Goal: Transaction & Acquisition: Download file/media

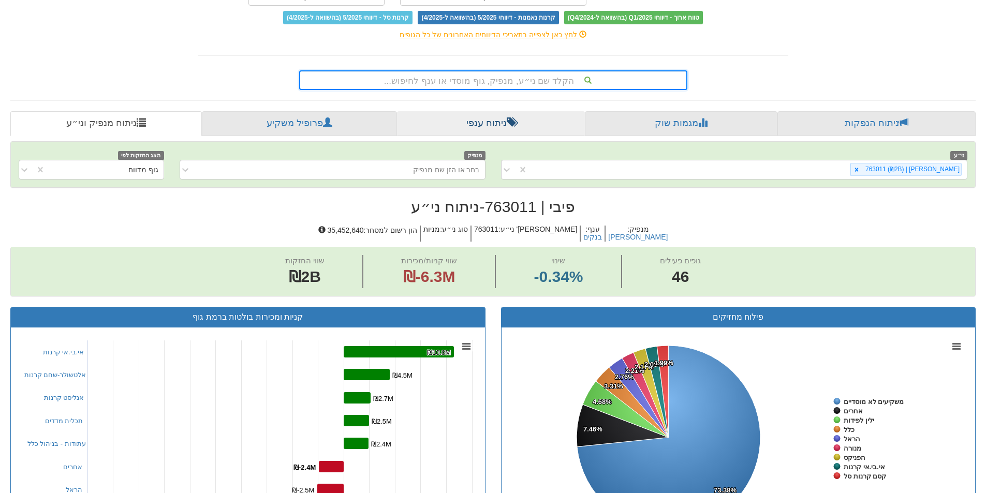
scroll to position [17, 0]
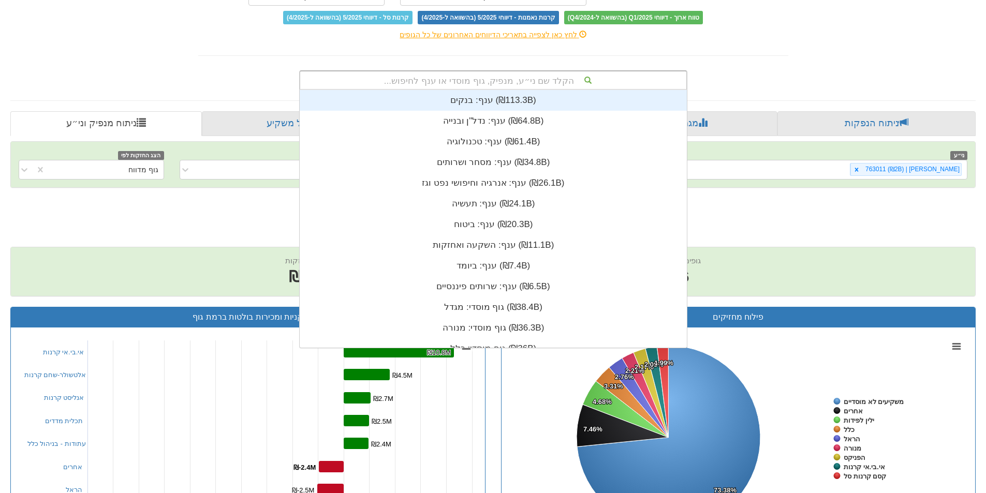
click at [524, 78] on div "הקלד שם ני״ע, מנפיק, גוף מוסדי או ענף לחיפוש..." at bounding box center [493, 80] width 386 height 18
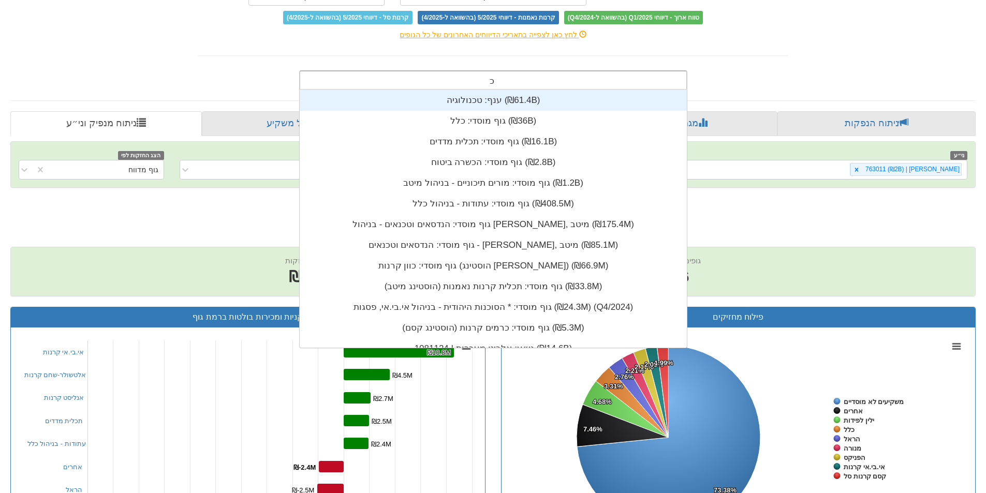
scroll to position [124, 0]
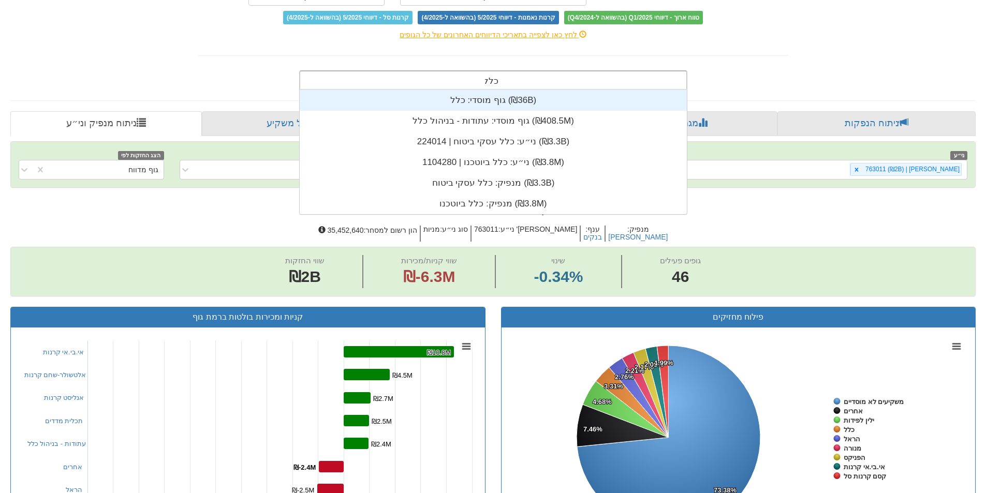
type input "כלל"
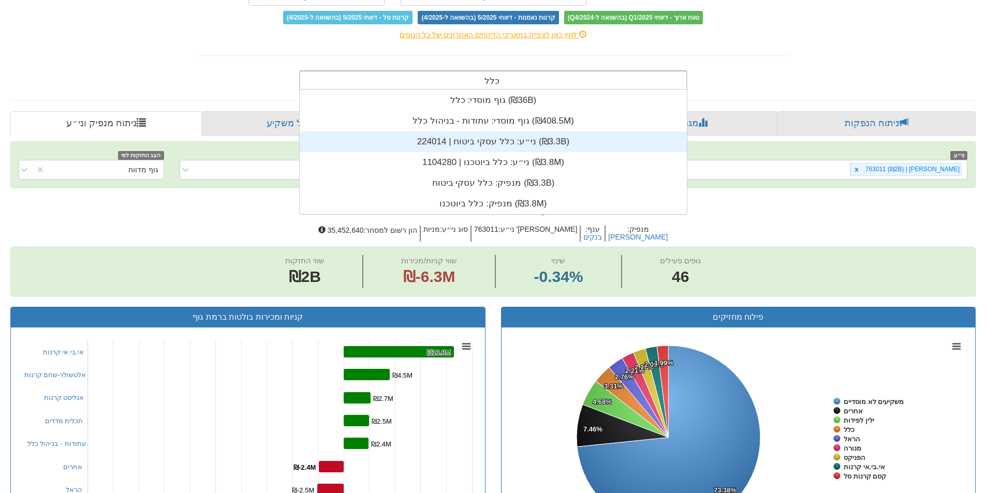
click at [526, 143] on div "ני״ע: ‏כלל עסקי ביטוח | 224014 ‎(₪3.3B)‎" at bounding box center [493, 141] width 387 height 21
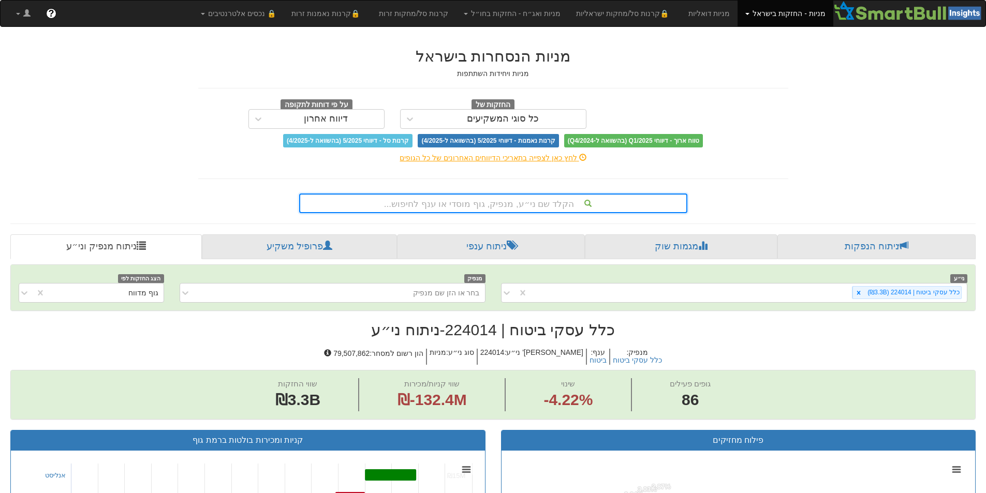
click at [515, 206] on div "הקלד שם ני״ע, מנפיק, גוף מוסדי או ענף לחיפוש..." at bounding box center [493, 204] width 386 height 18
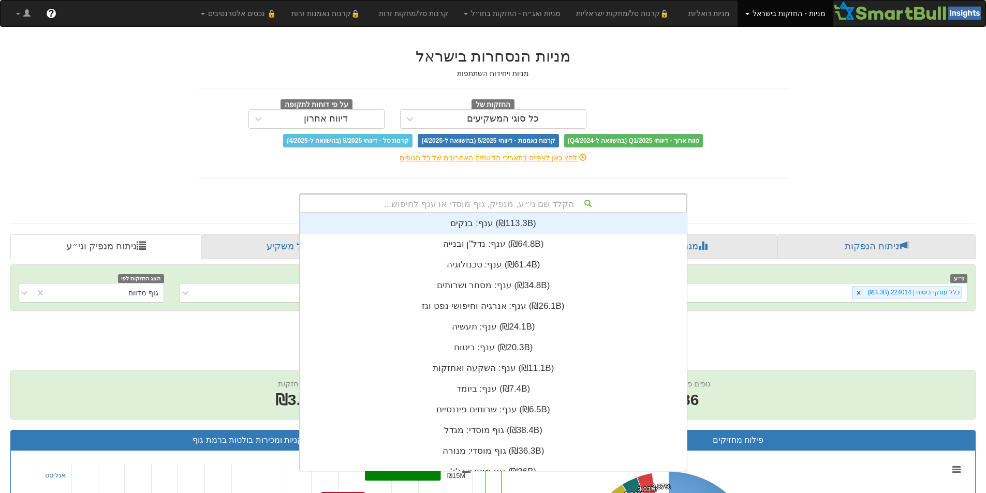
scroll to position [258, 0]
click at [706, 152] on div "לחץ כאן לצפייה בתאריכי הדיווחים האחרונים של כל הגופים" at bounding box center [492, 157] width 605 height 21
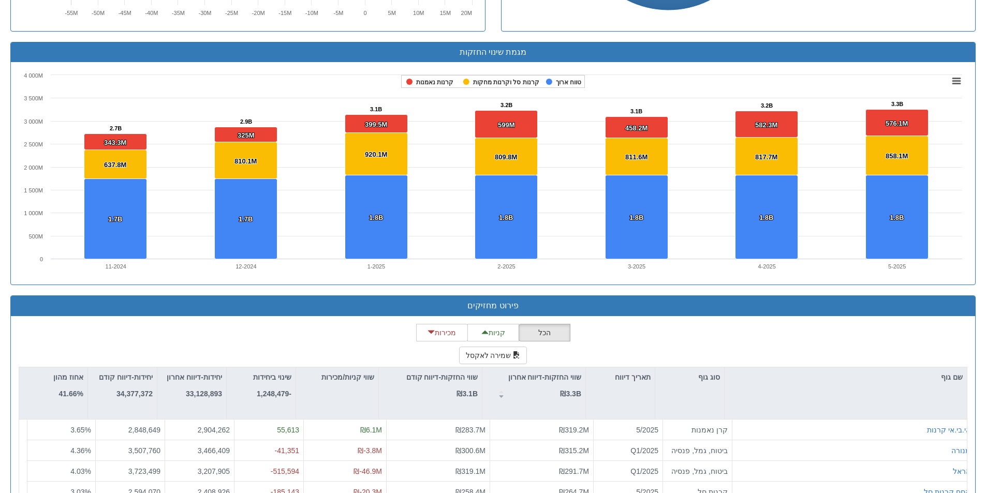
scroll to position [724, 0]
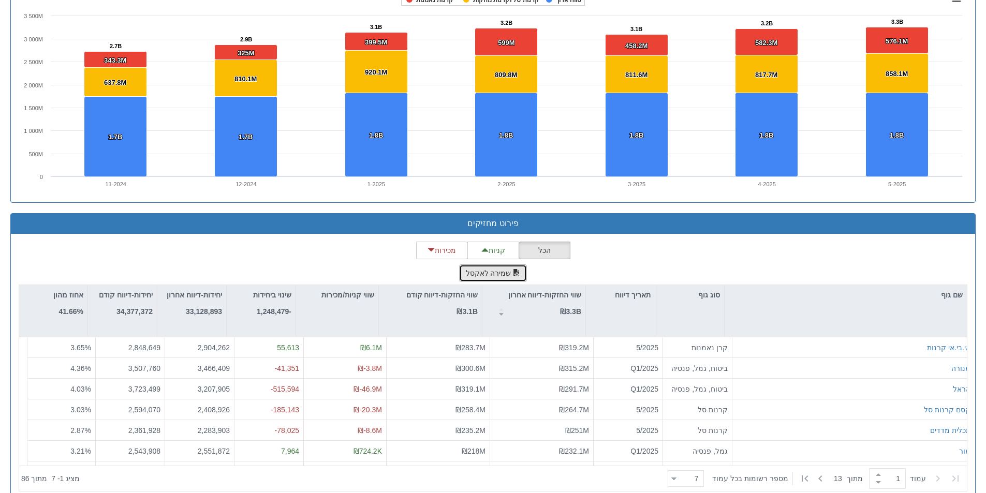
click at [513, 275] on span "button" at bounding box center [516, 272] width 7 height 7
click at [147, 481] on div at bounding box center [372, 478] width 584 height 23
click at [142, 473] on div at bounding box center [372, 478] width 584 height 23
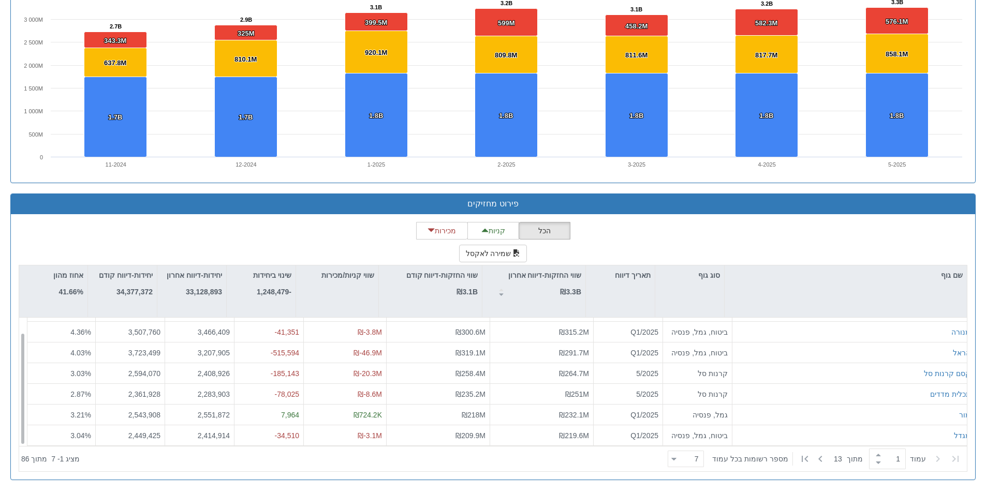
scroll to position [17, 0]
